Goal: Task Accomplishment & Management: Manage account settings

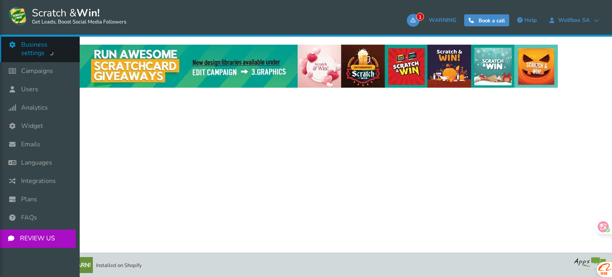
click at [7, 46] on icon at bounding box center [14, 45] width 15 height 18
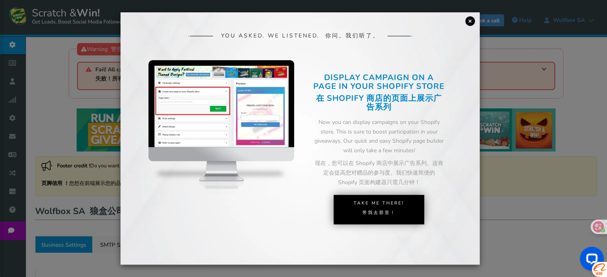
click at [468, 21] on link "×" at bounding box center [470, 21] width 10 height 10
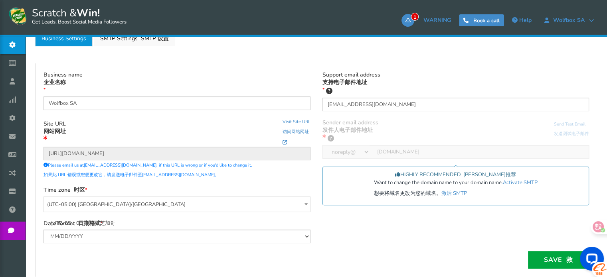
scroll to position [258, 0]
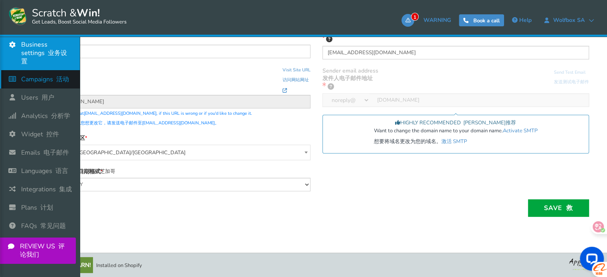
click at [14, 76] on icon at bounding box center [14, 79] width 15 height 18
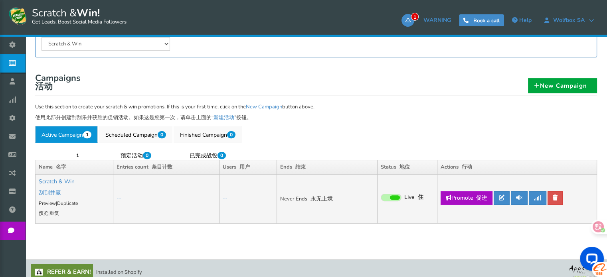
scroll to position [249, 0]
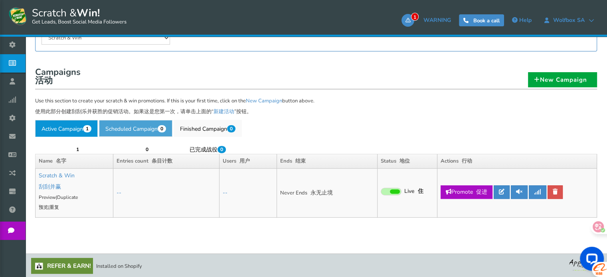
click at [152, 134] on link "Scheduled Campaign 0 预定活动 0" at bounding box center [135, 128] width 73 height 17
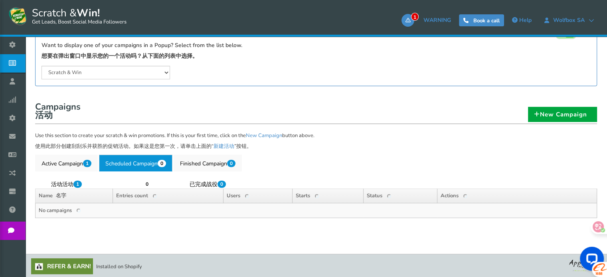
scroll to position [214, 0]
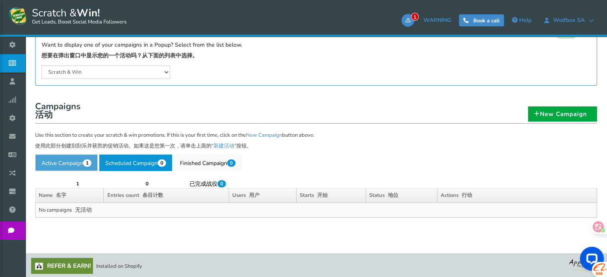
click at [76, 159] on link "Active Campaign 1 活动活动 1" at bounding box center [66, 162] width 63 height 17
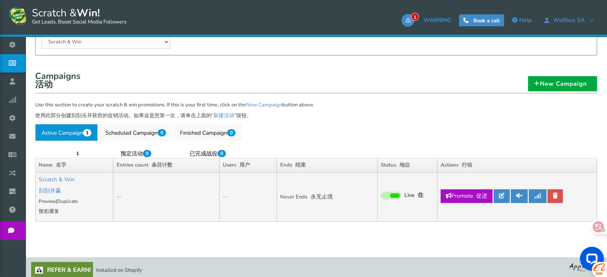
scroll to position [249, 0]
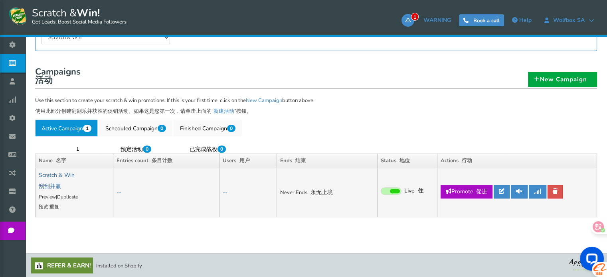
click at [61, 175] on link "Scratch & Win 刮刮并赢" at bounding box center [57, 180] width 36 height 19
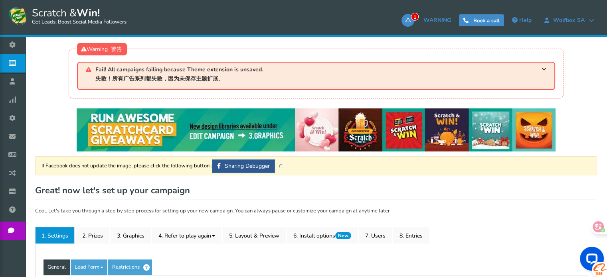
type input "Scratch & Win"
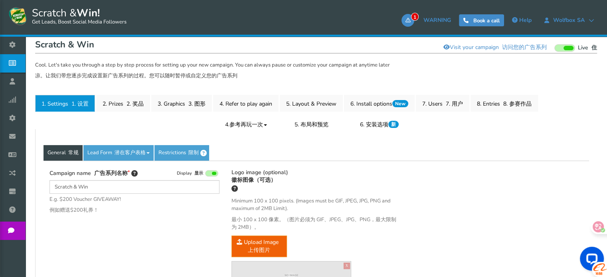
scroll to position [167, 0]
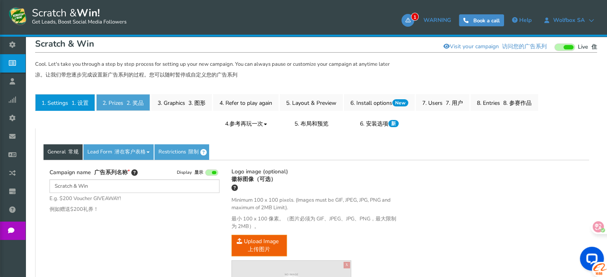
click at [129, 108] on link "2. Prizes 2. 奖品" at bounding box center [123, 102] width 54 height 17
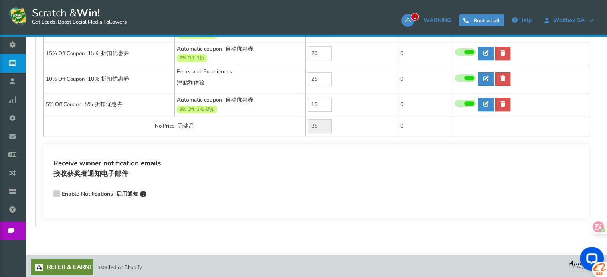
scroll to position [354, 0]
click at [601, 228] on div at bounding box center [595, 227] width 22 height 14
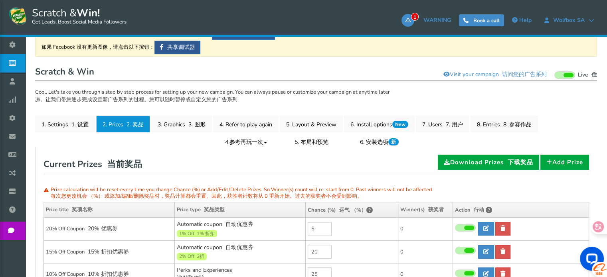
scroll to position [126, 0]
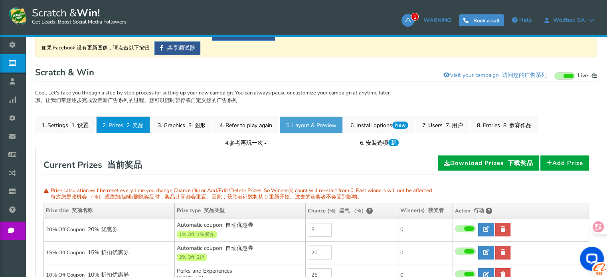
click at [314, 125] on link "5. Layout & Preview 5. 布局和预览" at bounding box center [311, 124] width 63 height 17
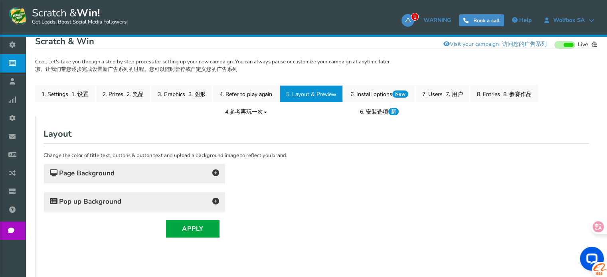
scroll to position [156, 0]
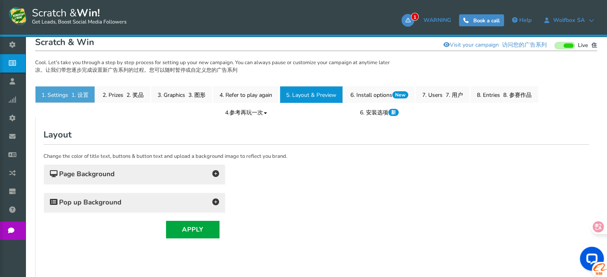
click at [59, 97] on link "1. Settings 1. 设置" at bounding box center [65, 94] width 60 height 17
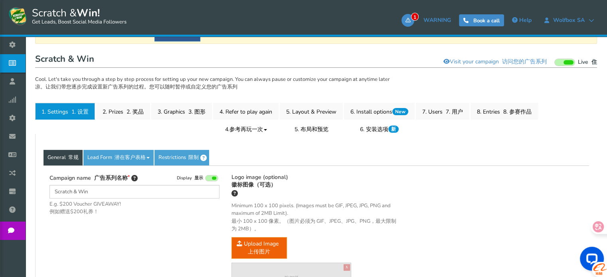
scroll to position [139, 0]
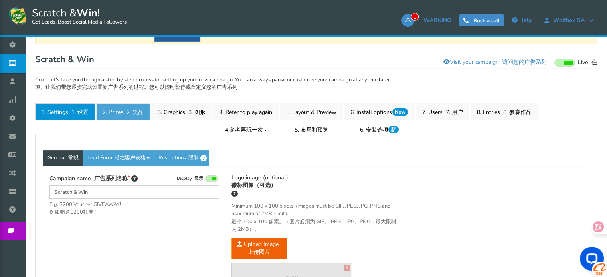
click at [116, 114] on link "2. Prizes 2. 奖品" at bounding box center [123, 111] width 54 height 17
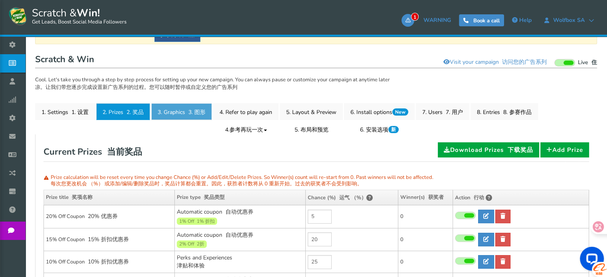
click at [180, 112] on link "3. Graphics 3. 图形" at bounding box center [181, 111] width 61 height 17
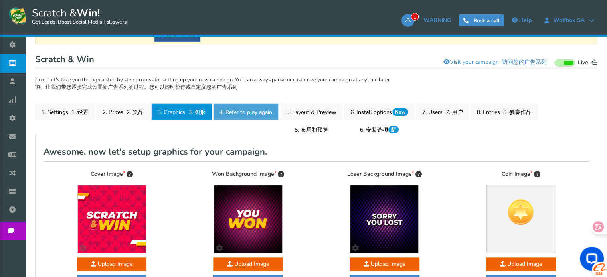
click at [234, 112] on link "4. Refer to play again 4.参考再玩一次" at bounding box center [245, 111] width 65 height 17
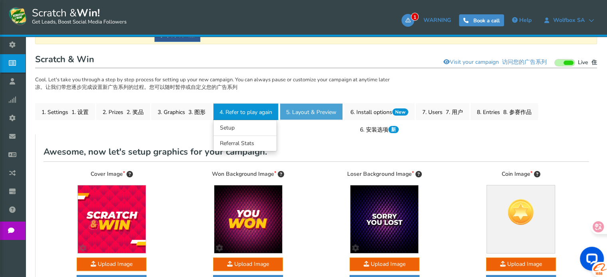
click at [303, 110] on link "5. Layout & Preview 5. 布局和预览" at bounding box center [311, 111] width 63 height 17
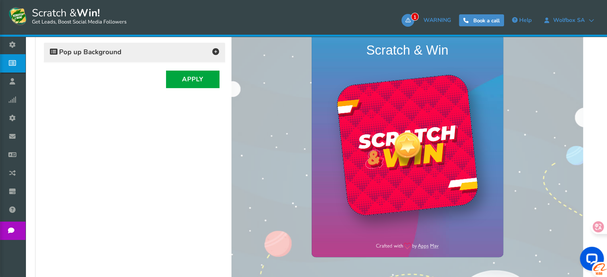
scroll to position [309, 0]
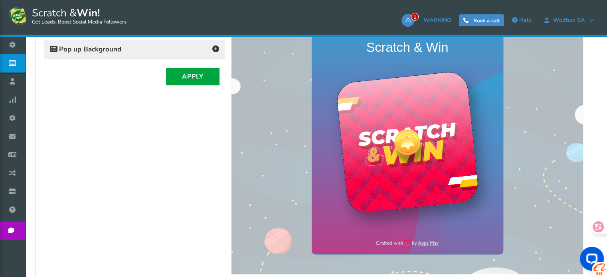
click at [409, 146] on div at bounding box center [406, 142] width 35 height 35
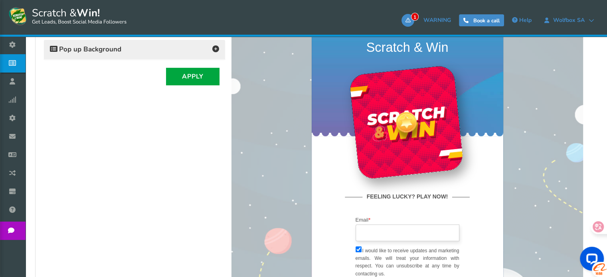
click at [388, 228] on input "email" at bounding box center [407, 232] width 104 height 17
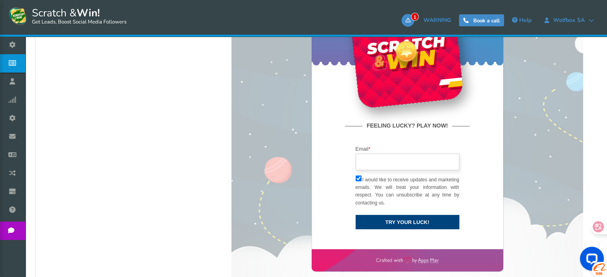
scroll to position [373, 0]
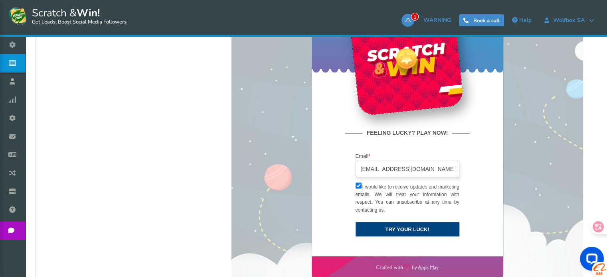
type input "[EMAIL_ADDRESS][DOMAIN_NAME]"
click at [401, 228] on button "TRY YOUR LUCK!" at bounding box center [407, 230] width 104 height 14
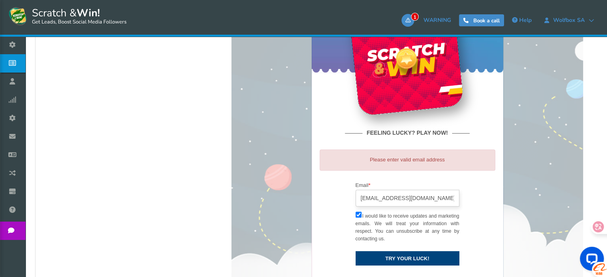
click at [365, 198] on input "[EMAIL_ADDRESS][DOMAIN_NAME]" at bounding box center [407, 198] width 104 height 17
drag, startPoint x: 411, startPoint y: 199, endPoint x: 324, endPoint y: 199, distance: 86.5
click at [324, 199] on form "Please enter valid email address Email * [EMAIL_ADDRESS][DOMAIN_NAME] loading..…" at bounding box center [406, 208] width 175 height 116
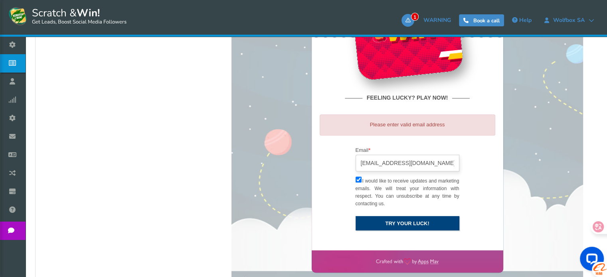
type input "[EMAIL_ADDRESS][DOMAIN_NAME]"
click at [383, 220] on button "TRY YOUR LUCK!" at bounding box center [407, 224] width 104 height 14
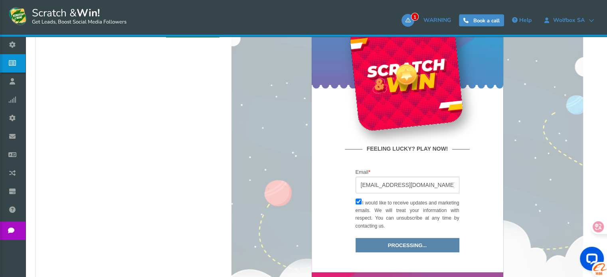
scroll to position [364, 0]
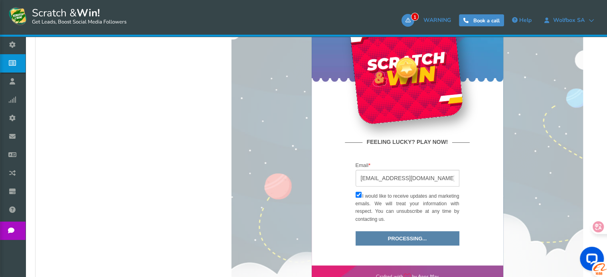
click at [412, 239] on div "Processing... Already played? Sign In" at bounding box center [407, 239] width 116 height 14
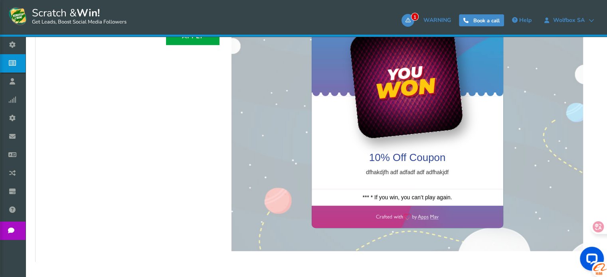
scroll to position [351, 0]
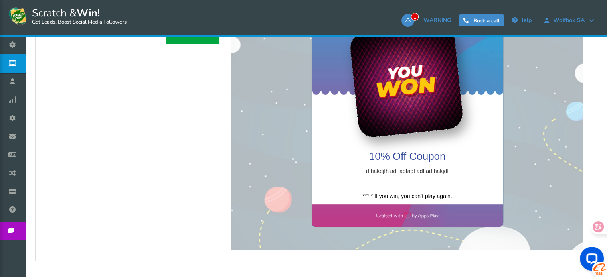
drag, startPoint x: 418, startPoint y: 172, endPoint x: 362, endPoint y: 171, distance: 55.8
click at [362, 171] on p "dfhakdjfh adf adfadf adf adfhakjdf" at bounding box center [406, 171] width 191 height 9
drag, startPoint x: 363, startPoint y: 170, endPoint x: 359, endPoint y: 171, distance: 4.5
click at [359, 171] on p "dfhakdjfh adf adfadf adf adfhakjdf" at bounding box center [406, 171] width 191 height 9
click at [412, 171] on p "dfhakdjfh adf adfadf adf adfhakjdf" at bounding box center [406, 171] width 191 height 9
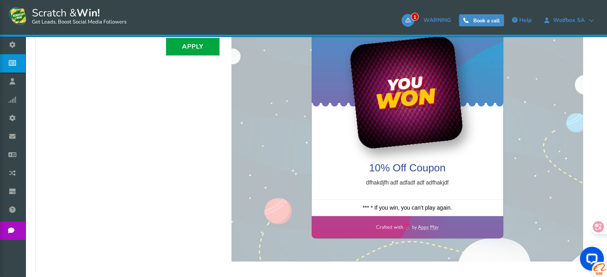
scroll to position [339, 0]
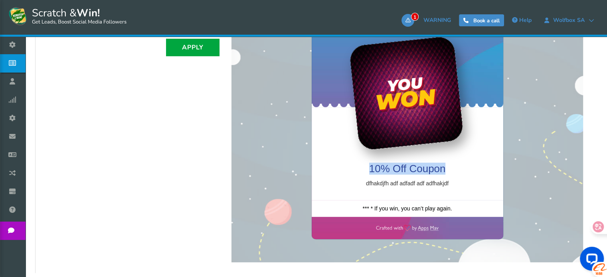
drag, startPoint x: 365, startPoint y: 167, endPoint x: 445, endPoint y: 165, distance: 79.8
click at [445, 165] on h3 "10% Off Coupon" at bounding box center [406, 169] width 191 height 12
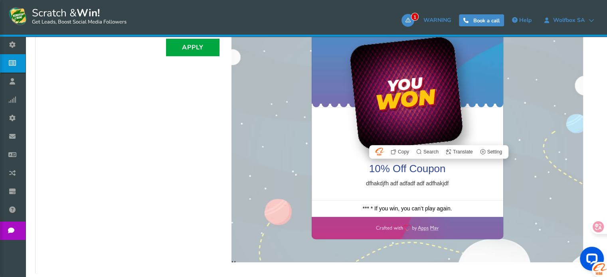
click at [402, 191] on div "10% Off Coupon dfhakdjfh adf adfadf adf adfhakjdf" at bounding box center [406, 154] width 191 height 93
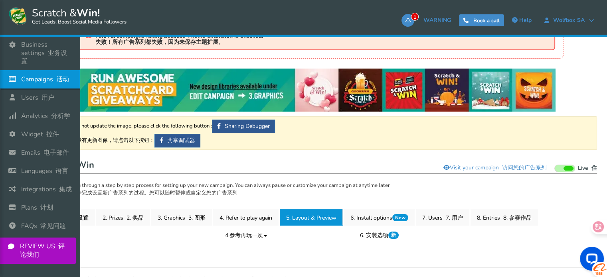
scroll to position [0, 0]
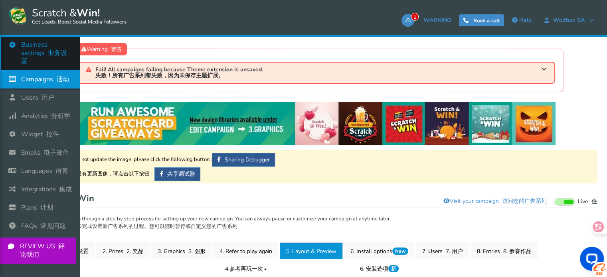
click at [12, 45] on icon at bounding box center [14, 45] width 15 height 18
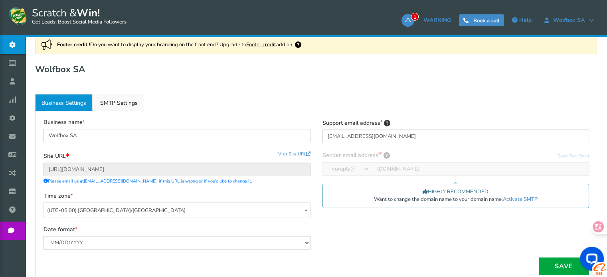
scroll to position [115, 0]
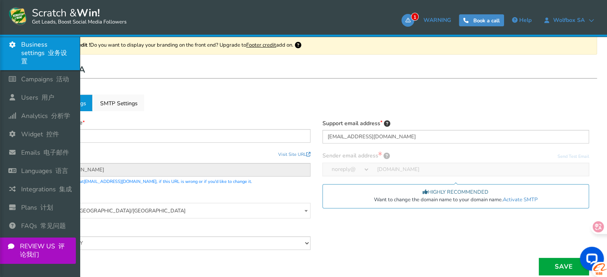
click at [1, 59] on link "Business settings 业务设置" at bounding box center [40, 53] width 80 height 34
click at [14, 79] on icon at bounding box center [14, 79] width 15 height 18
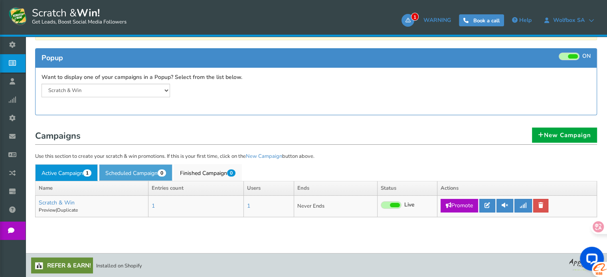
click at [128, 173] on link "Scheduled Campaign 0" at bounding box center [135, 172] width 73 height 17
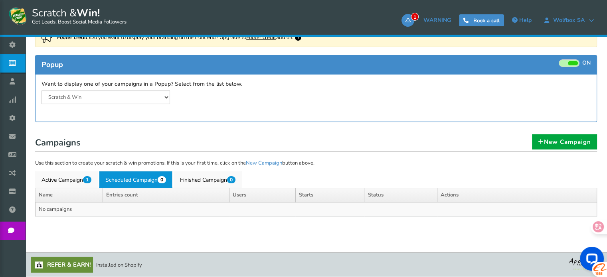
scroll to position [122, 0]
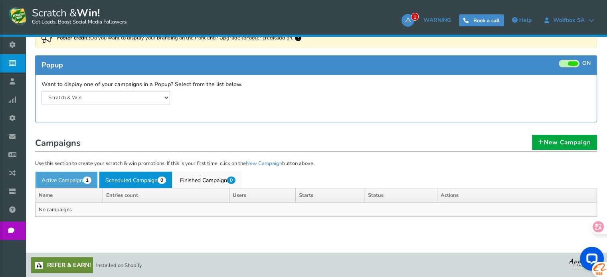
click at [77, 179] on link "Active Campaign 1" at bounding box center [66, 179] width 63 height 17
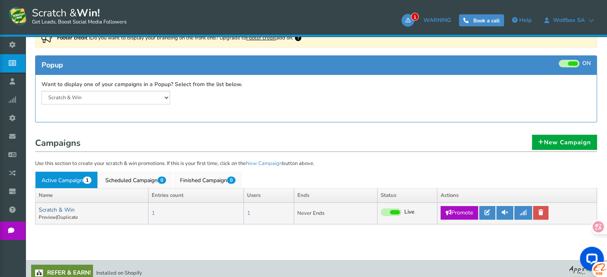
click at [62, 210] on link "Scratch & Win" at bounding box center [57, 210] width 36 height 8
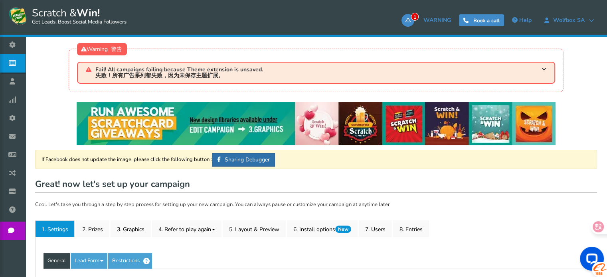
type input "Scratch & Win"
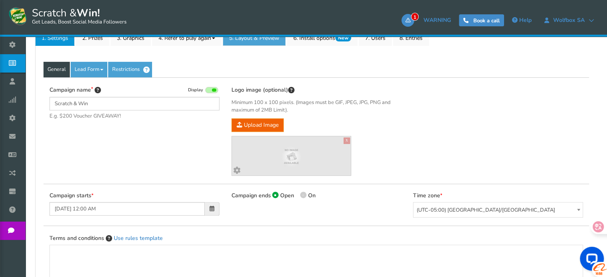
scroll to position [94, 0]
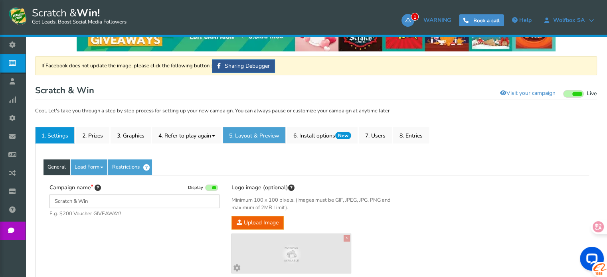
click at [262, 134] on link "5. Layout & Preview" at bounding box center [254, 135] width 63 height 17
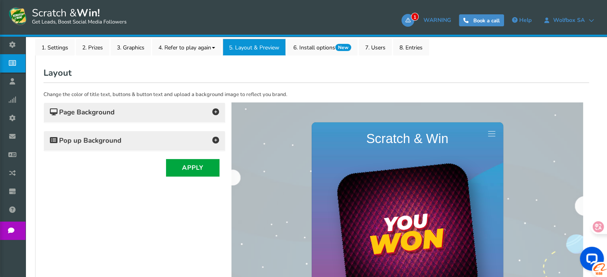
scroll to position [182, 0]
click at [162, 120] on div "Page Background" at bounding box center [134, 113] width 181 height 20
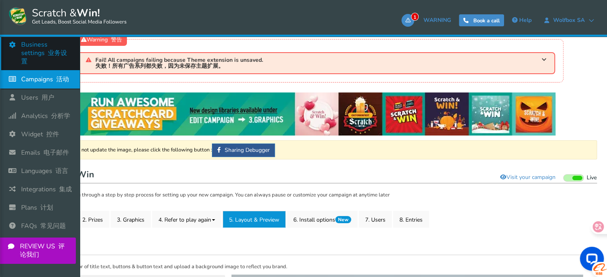
scroll to position [8, 0]
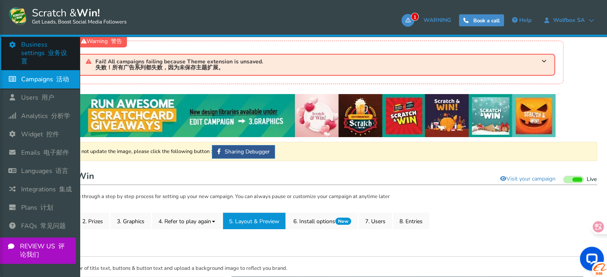
click at [14, 49] on icon at bounding box center [14, 45] width 15 height 18
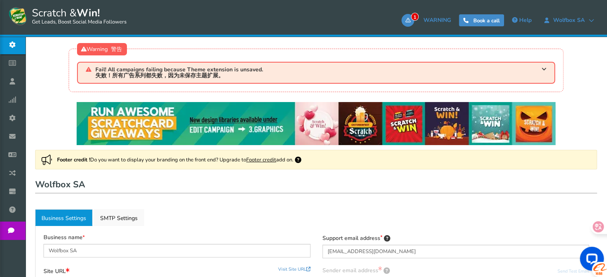
click at [178, 185] on h1 "Wolfbox SA" at bounding box center [315, 185] width 561 height 16
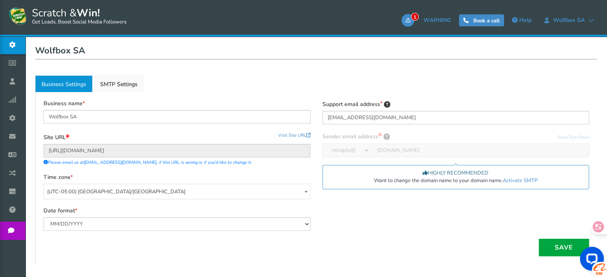
scroll to position [134, 0]
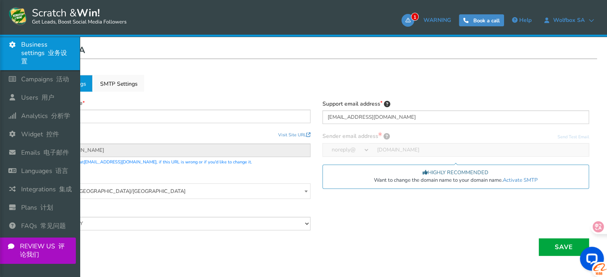
click at [10, 68] on link "Business settings 业务设置" at bounding box center [40, 53] width 80 height 34
click at [11, 74] on icon at bounding box center [14, 79] width 15 height 18
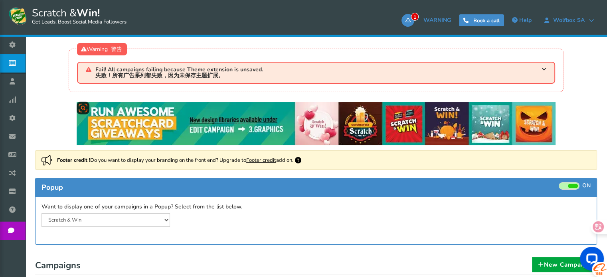
scroll to position [130, 0]
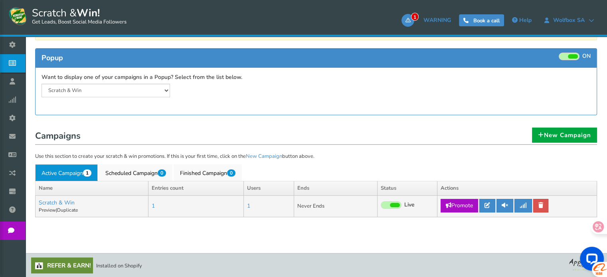
click at [395, 207] on span at bounding box center [390, 205] width 21 height 8
click at [380, 207] on input "Live Paused" at bounding box center [380, 205] width 0 height 5
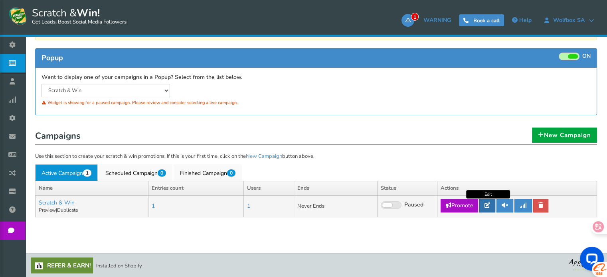
click at [486, 206] on icon at bounding box center [487, 206] width 6 height 6
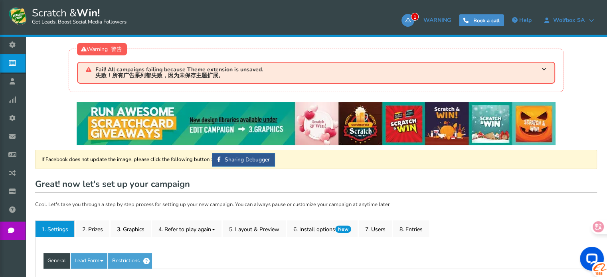
type input "Scratch & Win"
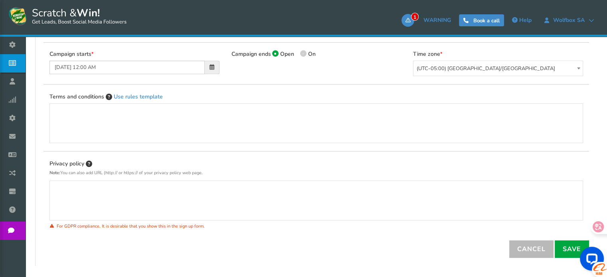
scroll to position [333, 0]
click at [592, 227] on icon at bounding box center [592, 227] width 8 height 8
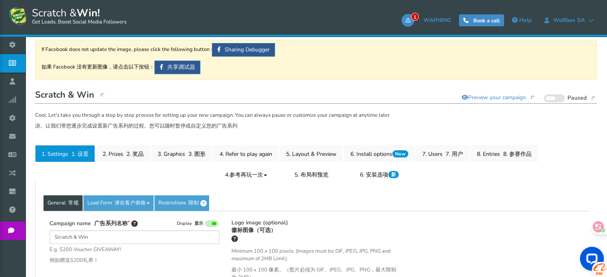
scroll to position [112, 0]
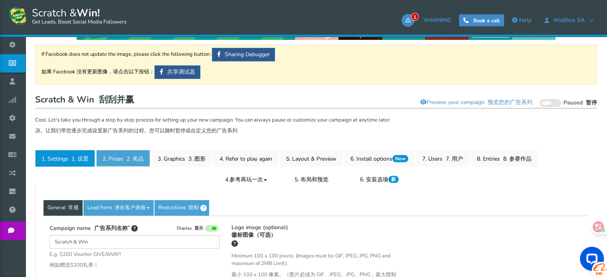
click at [136, 165] on link "2. Prizes 2. 奖品" at bounding box center [123, 158] width 54 height 17
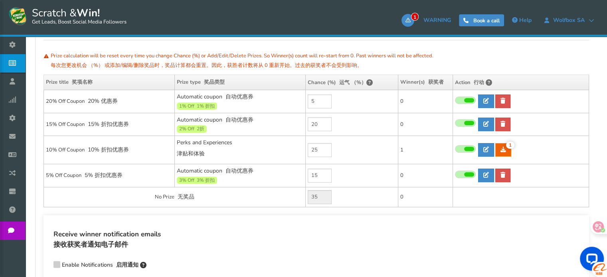
scroll to position [280, 0]
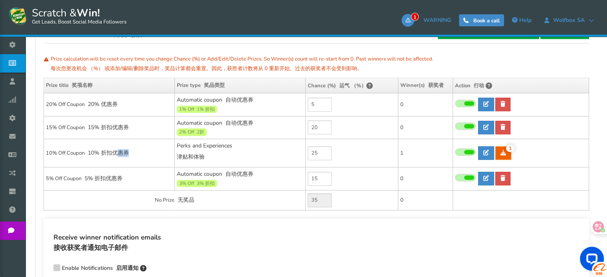
drag, startPoint x: 127, startPoint y: 153, endPoint x: 115, endPoint y: 153, distance: 12.4
click at [115, 153] on font "10% 折扣优惠券" at bounding box center [108, 153] width 41 height 8
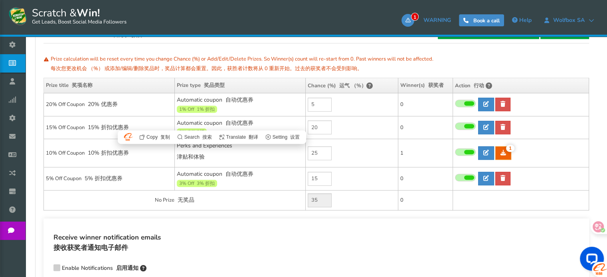
click at [116, 185] on td "5% Off Coupon 5% 折扣优惠券" at bounding box center [109, 178] width 131 height 23
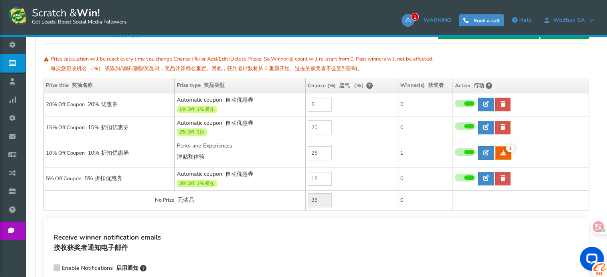
drag, startPoint x: 207, startPoint y: 94, endPoint x: 203, endPoint y: 102, distance: 9.8
click at [205, 95] on td "Automatic coupon 自动优惠券 1% Off 1% 折扣 Min.order value: 0" at bounding box center [239, 104] width 131 height 23
click at [201, 106] on font "1% 折扣" at bounding box center [206, 109] width 18 height 6
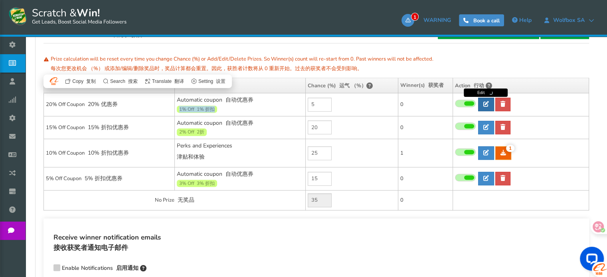
click at [482, 105] on link at bounding box center [486, 105] width 16 height 14
type input "20% Off Coupon"
type input "1"
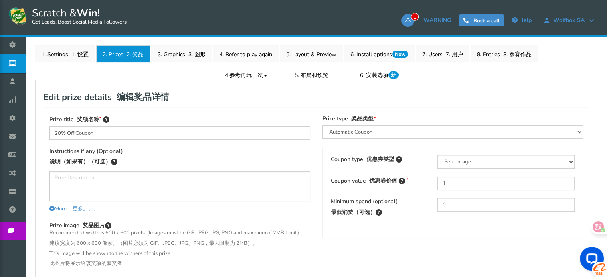
scroll to position [217, 0]
click at [404, 131] on select "Perks and Experiences Automatic Coupon Common Coupon Unique Coupon" at bounding box center [452, 132] width 261 height 14
select select "Common"
click at [322, 125] on select "Perks and Experiences Automatic Coupon Common Coupon Unique Coupon" at bounding box center [452, 132] width 261 height 14
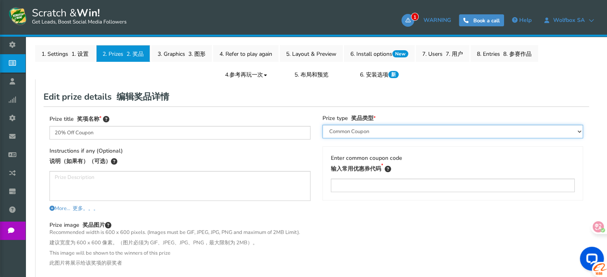
click at [381, 127] on select "Perks and Experiences Automatic Coupon Common Coupon Unique Coupon" at bounding box center [452, 132] width 261 height 14
click at [392, 108] on div "Prize title 奖项名称 20% Off Coupon Instructions if any (Optional) 说明（如果有）（可选） More…" at bounding box center [315, 240] width 545 height 268
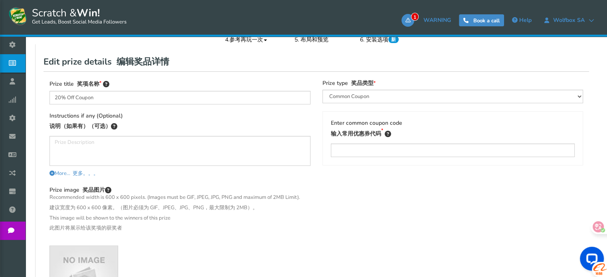
scroll to position [250, 0]
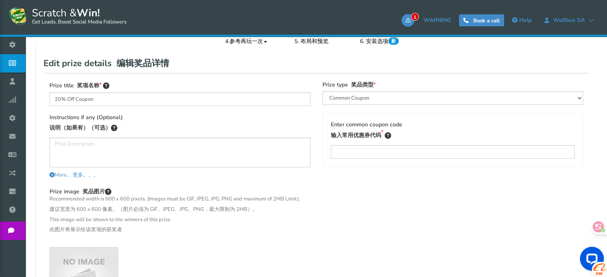
click at [365, 158] on div "Enter common coupon code 输入常用优惠券代码" at bounding box center [452, 140] width 261 height 54
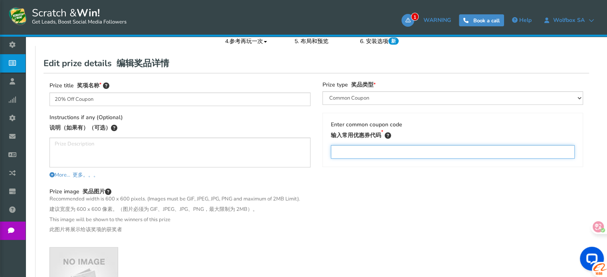
click at [365, 156] on input "text" at bounding box center [453, 152] width 244 height 14
type input "SAVE10"
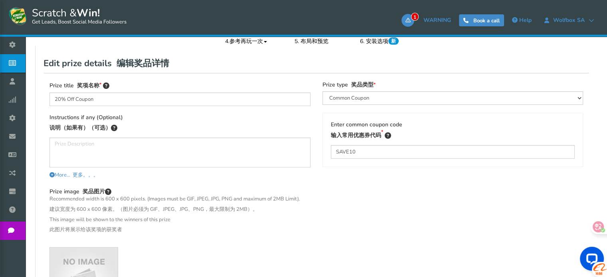
click at [395, 194] on div "Prize title 奖项名称 20% Off Coupon Instructions if any (Optional) 说明（如果有）（可选） More…" at bounding box center [315, 207] width 545 height 268
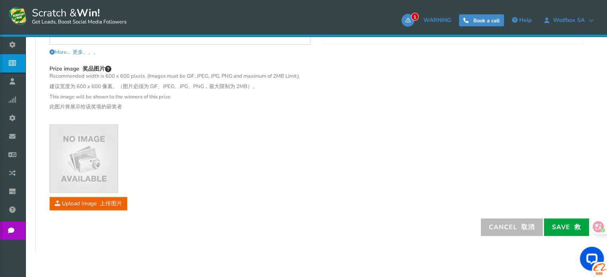
scroll to position [374, 0]
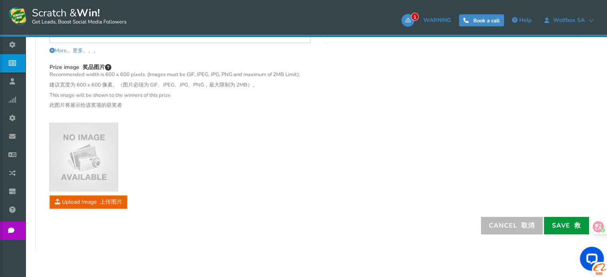
click at [563, 226] on link "Save 救" at bounding box center [566, 226] width 45 height 18
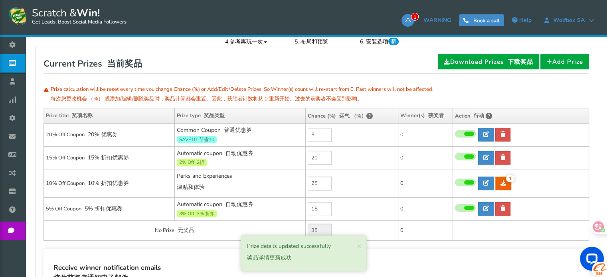
scroll to position [241, 0]
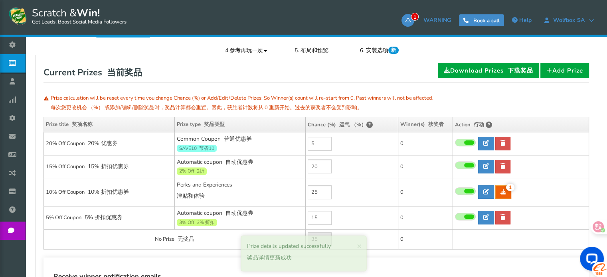
click at [228, 147] on div "Common Coupon 普通优惠券 SAVE10 节省10" at bounding box center [240, 143] width 126 height 17
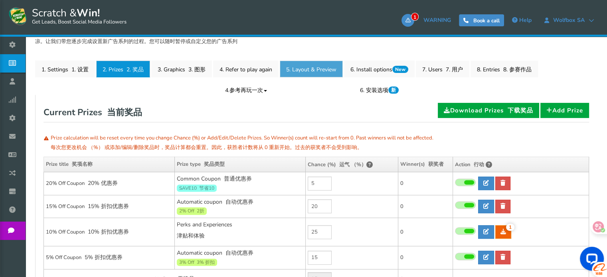
click at [303, 74] on link "5. Layout & Preview 5. 布局和预览" at bounding box center [311, 69] width 63 height 17
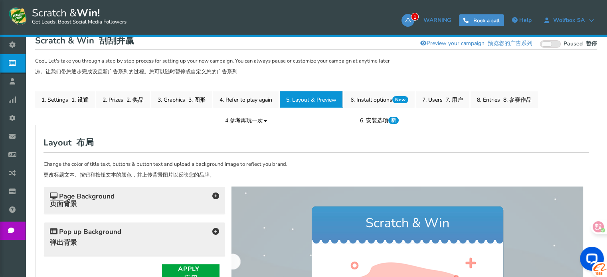
scroll to position [170, 0]
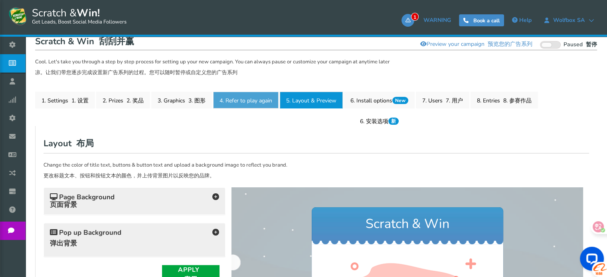
click at [243, 103] on link "4. Refer to play again 4.参考再玩一次" at bounding box center [245, 100] width 65 height 17
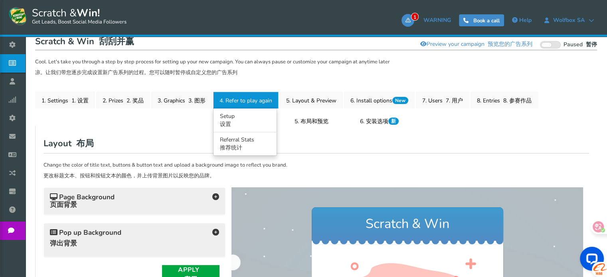
click at [244, 98] on link "4. Refer to play again 4.参考再玩一次" at bounding box center [245, 100] width 65 height 17
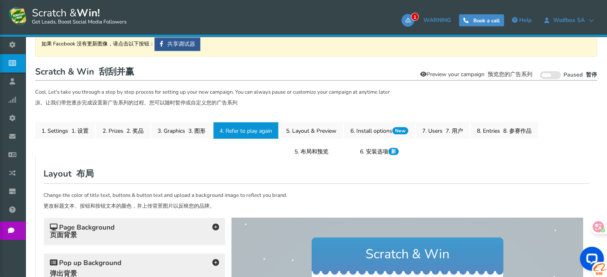
click at [454, 78] on link "Preview your campaign 预览您的广告系列" at bounding box center [476, 75] width 122 height 14
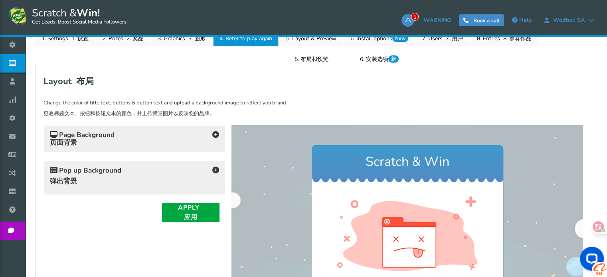
scroll to position [229, 0]
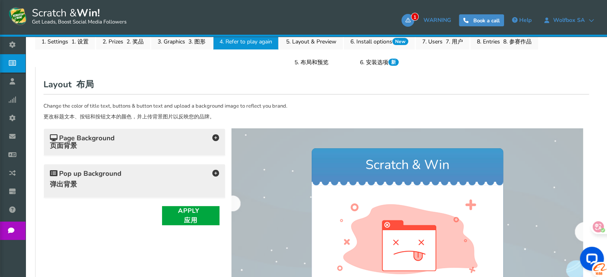
click at [94, 153] on div "Page Background 页面背景" at bounding box center [134, 142] width 181 height 27
click at [118, 146] on font "页面背景" at bounding box center [84, 146] width 69 height 8
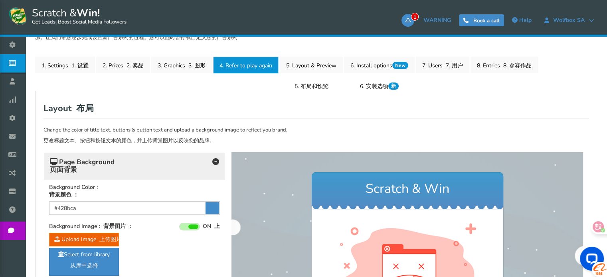
scroll to position [205, 0]
click at [160, 169] on h4 "Page Background 页面背景" at bounding box center [134, 166] width 169 height 18
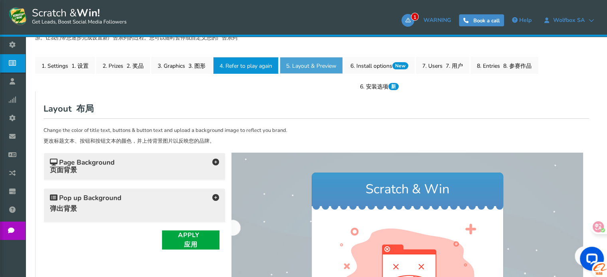
click at [313, 71] on link "5. Layout & Preview 5. 布局和预览" at bounding box center [311, 65] width 63 height 17
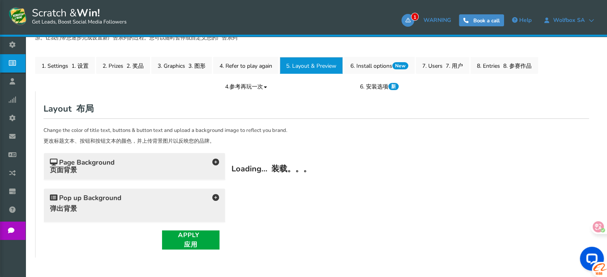
scroll to position [0, 0]
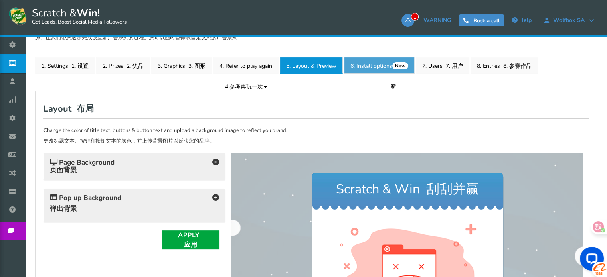
click at [367, 68] on link "6. Install options New 6. 安装选项 新" at bounding box center [379, 65] width 71 height 17
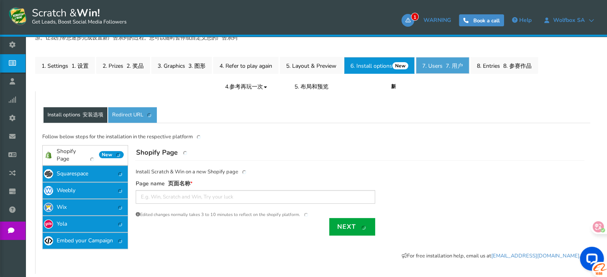
click at [459, 68] on font "7. 用户" at bounding box center [453, 66] width 17 height 8
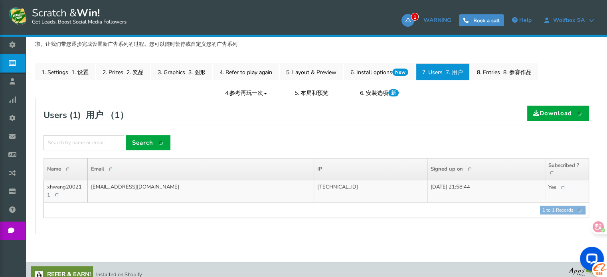
scroll to position [205, 0]
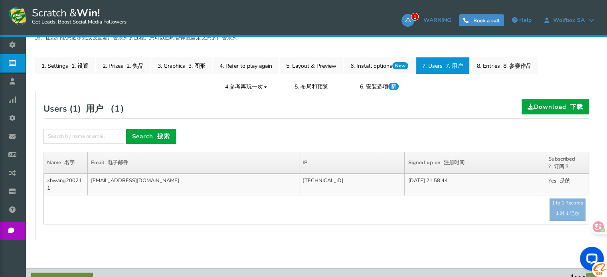
drag, startPoint x: 321, startPoint y: 180, endPoint x: 286, endPoint y: 183, distance: 34.4
click at [299, 183] on td "[TECHNICAL_ID]" at bounding box center [352, 185] width 106 height 22
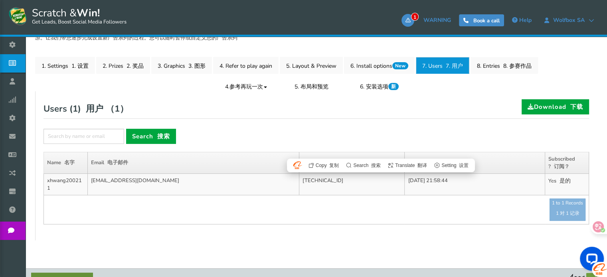
click at [226, 186] on td "[EMAIL_ADDRESS][DOMAIN_NAME]" at bounding box center [193, 185] width 211 height 22
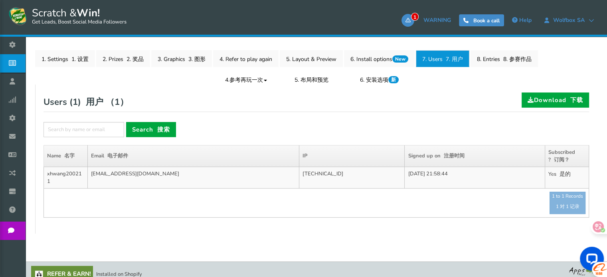
scroll to position [212, 0]
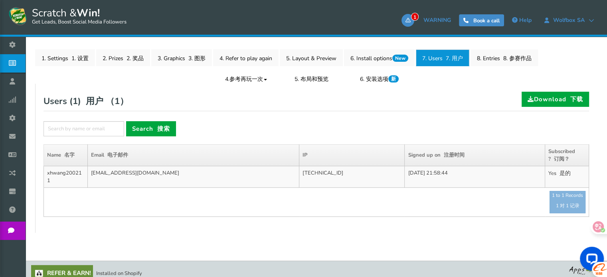
click at [563, 199] on td "1 to 1 Records 1 对 1 记录 ● ● ● ● ● ●" at bounding box center [316, 202] width 545 height 29
click at [563, 201] on td "1 to 1 Records 1 对 1 记录 ● ● ● ● ● ●" at bounding box center [316, 202] width 545 height 29
drag, startPoint x: 72, startPoint y: 173, endPoint x: 62, endPoint y: 173, distance: 9.6
click at [62, 173] on td "xhwang200211" at bounding box center [66, 177] width 44 height 22
click at [222, 177] on td "[EMAIL_ADDRESS][DOMAIN_NAME]" at bounding box center [193, 177] width 211 height 22
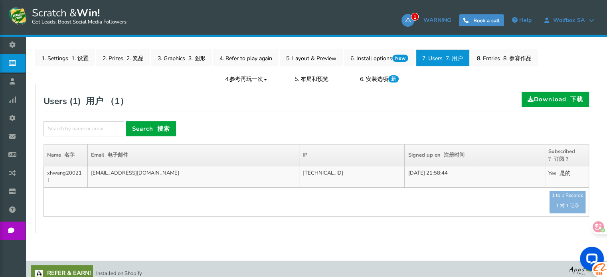
drag, startPoint x: 275, startPoint y: 172, endPoint x: 366, endPoint y: 172, distance: 90.5
click at [349, 172] on tr "xhwang200211 [EMAIL_ADDRESS][DOMAIN_NAME] [TECHNICAL_ID] [DATE] 21:58:44 Yes 是的" at bounding box center [316, 177] width 545 height 22
drag, startPoint x: 384, startPoint y: 171, endPoint x: 389, endPoint y: 171, distance: 4.8
click at [404, 171] on td "[DATE] 21:58:44" at bounding box center [474, 177] width 140 height 22
drag, startPoint x: 417, startPoint y: 173, endPoint x: 422, endPoint y: 173, distance: 5.2
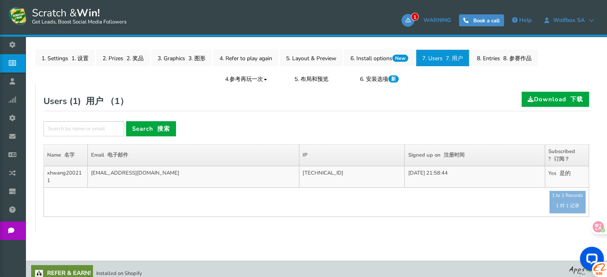
click at [420, 173] on td "[DATE] 21:58:44" at bounding box center [474, 177] width 140 height 22
click at [528, 171] on td "[DATE] 21:58:44" at bounding box center [474, 177] width 140 height 22
drag, startPoint x: 562, startPoint y: 172, endPoint x: 567, endPoint y: 173, distance: 4.5
click at [567, 173] on td "Yes 是的" at bounding box center [567, 177] width 44 height 22
click at [402, 205] on td "1 to 1 Records 1 对 1 记录 ● ● ● ● ● ●" at bounding box center [316, 202] width 545 height 29
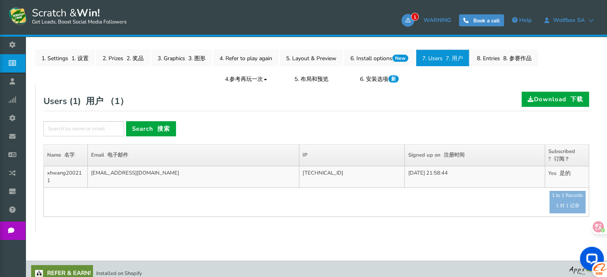
click at [562, 202] on td "1 to 1 Records 1 对 1 记录 ● ● ● ● ● ●" at bounding box center [316, 202] width 545 height 29
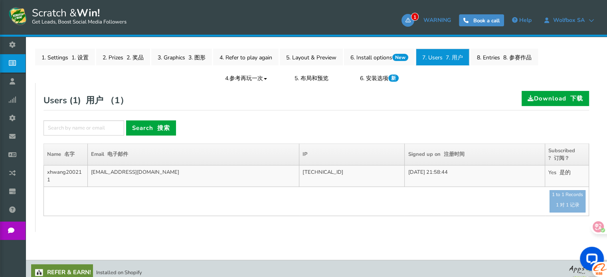
scroll to position [214, 0]
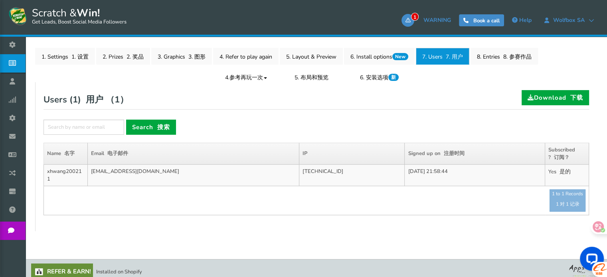
drag, startPoint x: 498, startPoint y: 173, endPoint x: 227, endPoint y: 174, distance: 270.8
click at [228, 173] on tr "xhwang200211 [EMAIL_ADDRESS][DOMAIN_NAME] [TECHNICAL_ID] [DATE] 21:58:44 Yes 是的" at bounding box center [316, 176] width 545 height 22
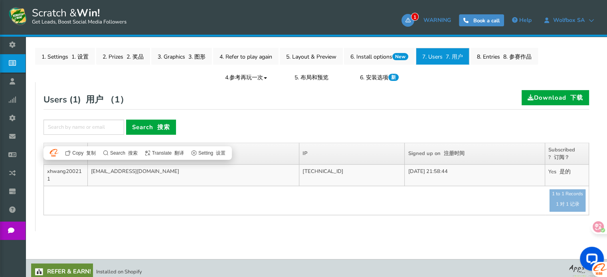
click at [186, 183] on td "[EMAIL_ADDRESS][DOMAIN_NAME]" at bounding box center [193, 176] width 211 height 22
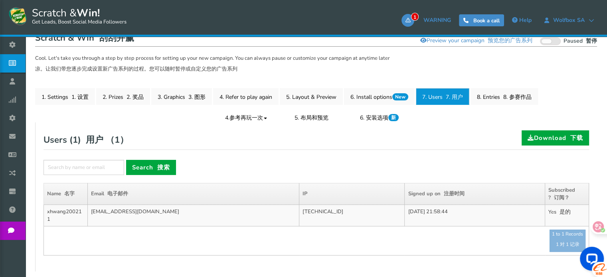
scroll to position [172, 0]
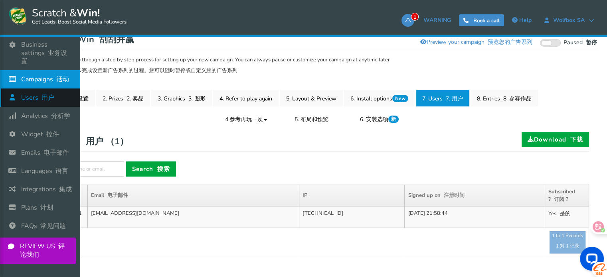
click at [11, 102] on icon at bounding box center [14, 98] width 15 height 18
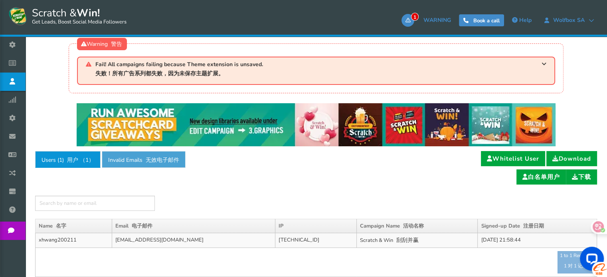
scroll to position [5, 0]
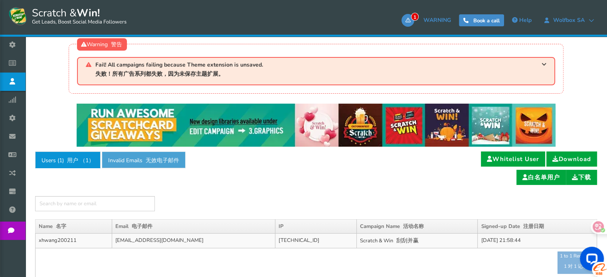
click at [141, 161] on link "Invalid Emails 无效电子邮件" at bounding box center [144, 160] width 84 height 17
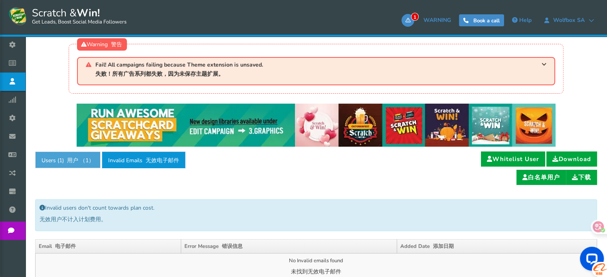
click at [83, 164] on font "用户 （ 1 ）" at bounding box center [80, 161] width 27 height 8
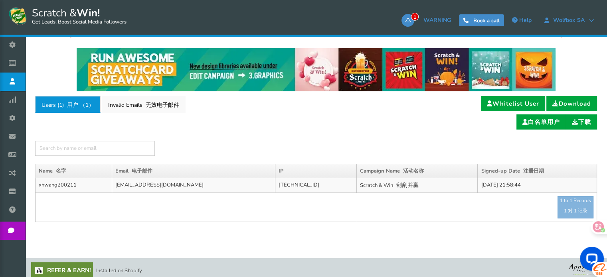
scroll to position [65, 0]
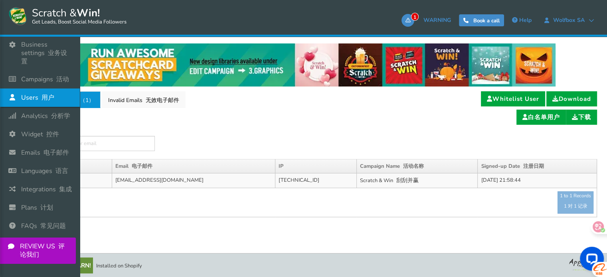
click at [0, 101] on link "Users 用户" at bounding box center [40, 98] width 80 height 18
click at [7, 113] on icon at bounding box center [14, 116] width 15 height 18
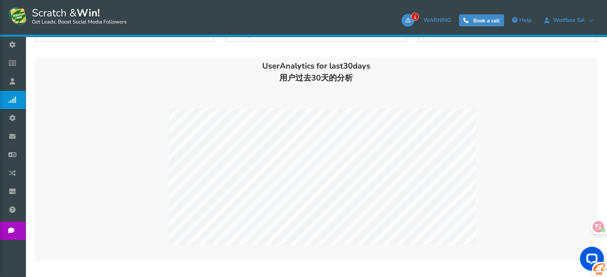
scroll to position [153, 0]
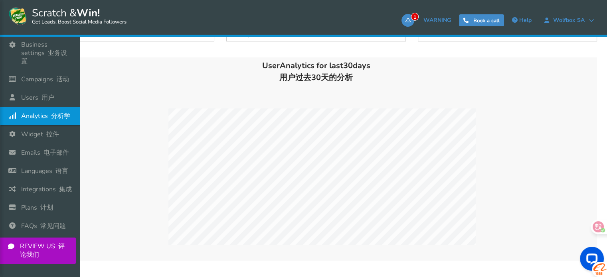
click at [11, 118] on icon at bounding box center [14, 116] width 15 height 18
click at [20, 136] on icon at bounding box center [14, 134] width 15 height 18
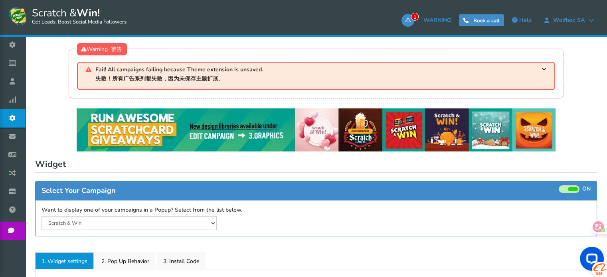
select select "mid-bottom-bar"
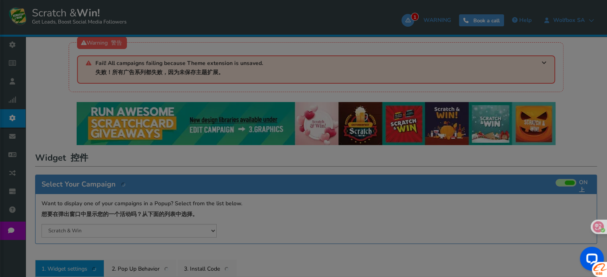
radio input "true"
select select "inherit"
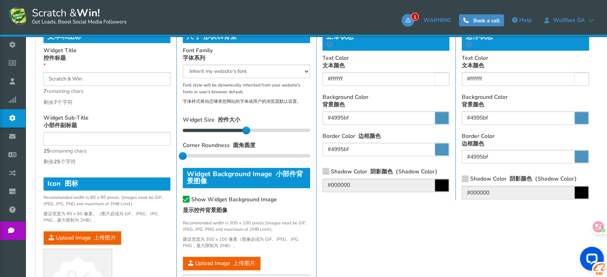
scroll to position [764, 0]
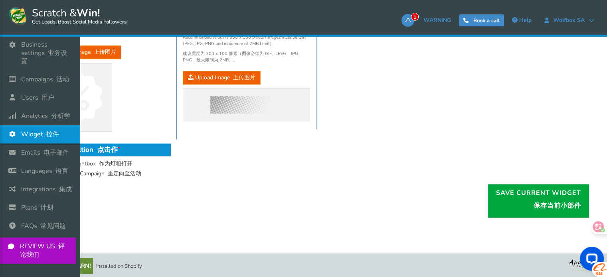
click at [10, 138] on icon at bounding box center [14, 134] width 15 height 18
click at [11, 152] on icon at bounding box center [14, 153] width 15 height 18
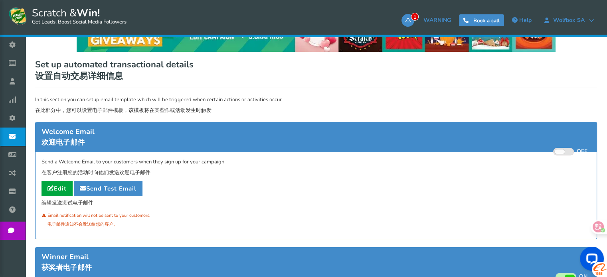
scroll to position [106, 0]
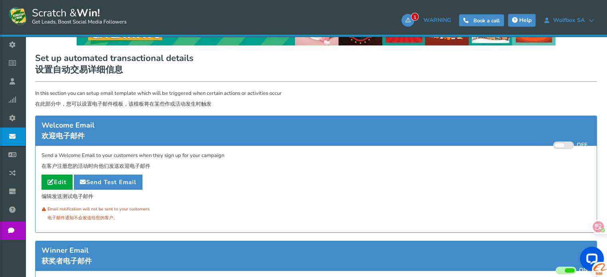
click at [516, 20] on icon at bounding box center [515, 20] width 6 height 6
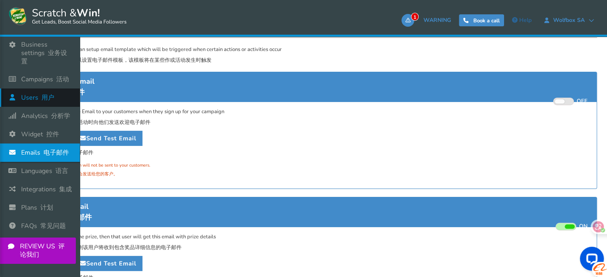
scroll to position [151, 0]
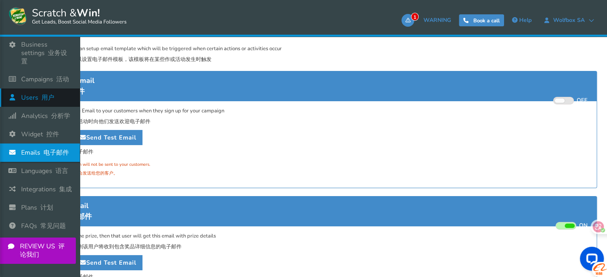
click at [22, 97] on span "Users 用户" at bounding box center [37, 98] width 33 height 8
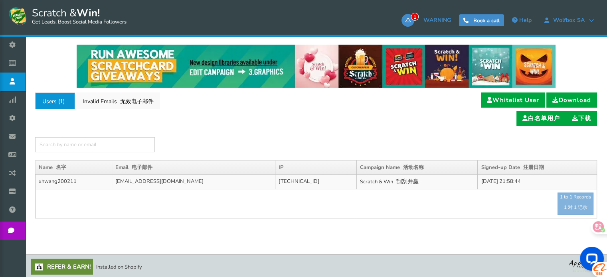
scroll to position [65, 0]
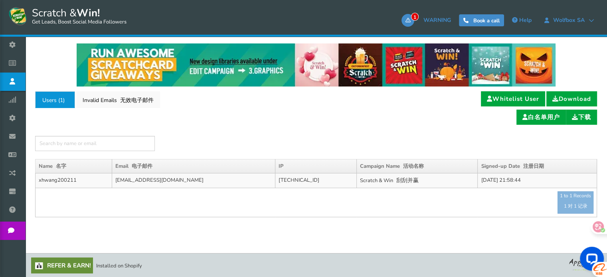
click at [129, 181] on td "[EMAIL_ADDRESS][DOMAIN_NAME]" at bounding box center [193, 180] width 163 height 15
click at [175, 184] on td "[EMAIL_ADDRESS][DOMAIN_NAME]" at bounding box center [193, 180] width 163 height 15
click at [205, 181] on td "[EMAIL_ADDRESS][DOMAIN_NAME]" at bounding box center [193, 180] width 163 height 15
drag, startPoint x: 225, startPoint y: 182, endPoint x: 273, endPoint y: 183, distance: 47.5
click at [263, 183] on tr "xhwang200211 [EMAIL_ADDRESS][DOMAIN_NAME] [TECHNICAL_ID] Scratch & Win 刮刮并赢 [DA…" at bounding box center [315, 180] width 561 height 15
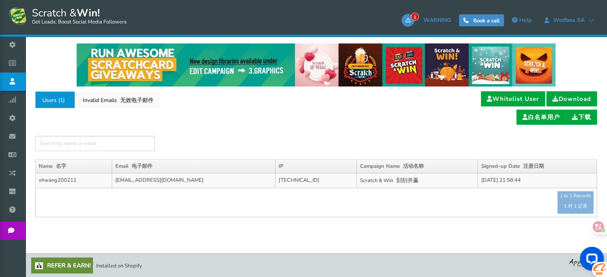
drag, startPoint x: 298, startPoint y: 180, endPoint x: 313, endPoint y: 180, distance: 14.8
click at [299, 180] on td "[TECHNICAL_ID]" at bounding box center [315, 180] width 81 height 15
drag, startPoint x: 313, startPoint y: 180, endPoint x: 323, endPoint y: 180, distance: 10.8
click at [314, 180] on td "[TECHNICAL_ID]" at bounding box center [315, 180] width 81 height 15
drag, startPoint x: 354, startPoint y: 178, endPoint x: 380, endPoint y: 177, distance: 26.3
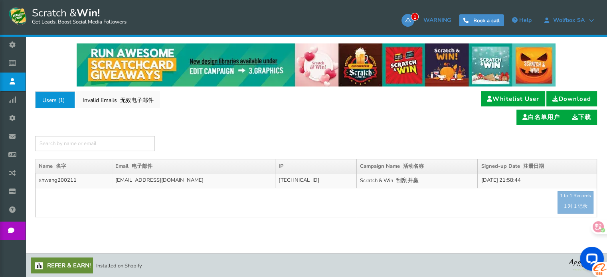
click at [356, 178] on td "Scratch & Win 刮刮并赢" at bounding box center [416, 180] width 121 height 15
drag, startPoint x: 383, startPoint y: 177, endPoint x: 400, endPoint y: 175, distance: 16.5
click at [396, 177] on font "刮刮并赢" at bounding box center [407, 181] width 22 height 8
click at [407, 174] on td "Scratch & Win 刮刮并赢" at bounding box center [416, 180] width 121 height 15
click at [440, 172] on th "Campaign Name 活动名称" at bounding box center [416, 166] width 121 height 14
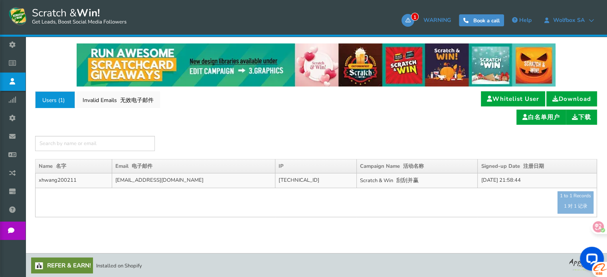
drag, startPoint x: 487, startPoint y: 172, endPoint x: 530, endPoint y: 147, distance: 49.2
click at [488, 172] on th "Signed-up Date 注册日期" at bounding box center [536, 166] width 119 height 14
click at [572, 99] on link "Download" at bounding box center [571, 98] width 51 height 15
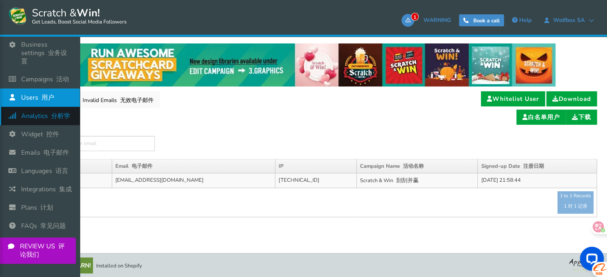
click at [14, 120] on icon at bounding box center [14, 116] width 15 height 18
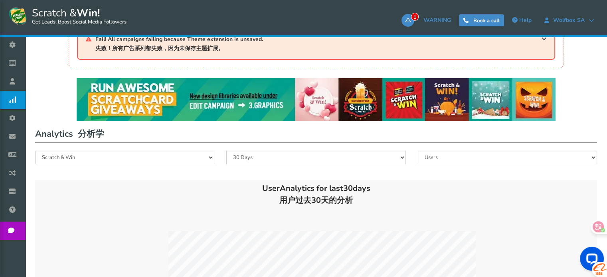
scroll to position [18, 0]
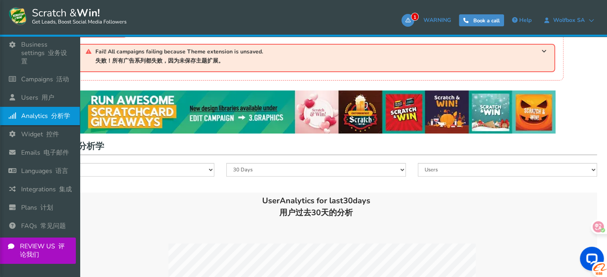
click at [5, 117] on link "Analytics 分析学" at bounding box center [40, 116] width 80 height 18
click at [6, 130] on link "Widget 控件" at bounding box center [40, 134] width 80 height 18
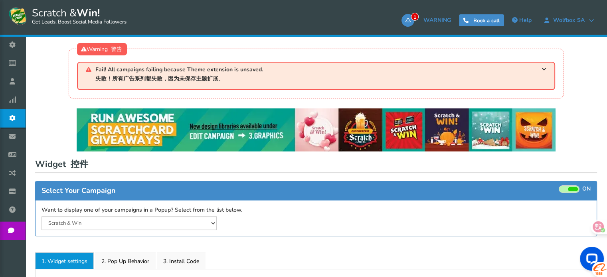
select select "mid-bottom-bar"
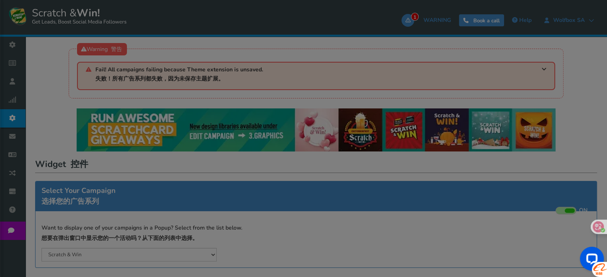
radio input "true"
select select "inherit"
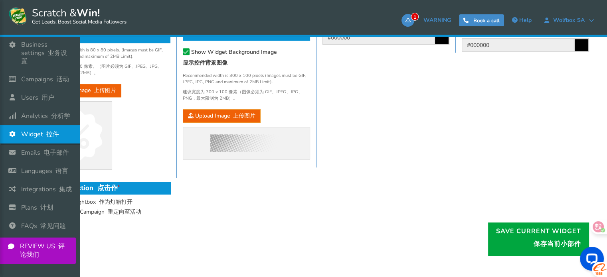
scroll to position [727, 0]
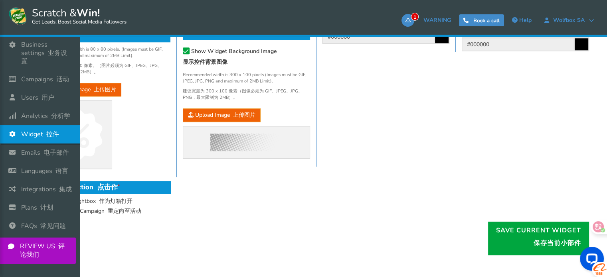
click at [0, 138] on link "Widget 控件" at bounding box center [40, 134] width 80 height 18
click at [2, 148] on link "Emails 电子邮件" at bounding box center [40, 153] width 80 height 18
